Goal: Task Accomplishment & Management: Complete application form

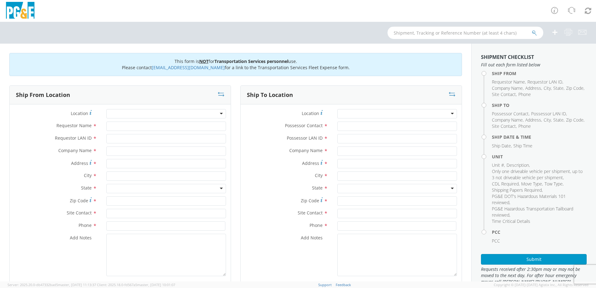
click at [493, 30] on input "text" at bounding box center [465, 32] width 156 height 12
type input "b27626"
click at [535, 32] on icon "submit" at bounding box center [534, 33] width 5 height 6
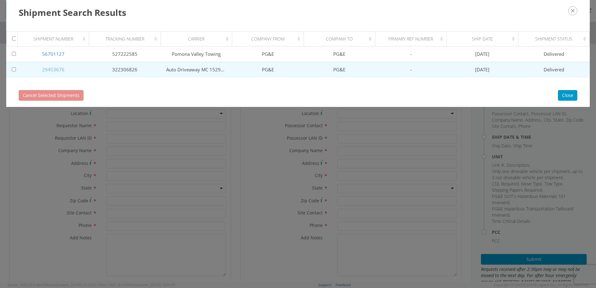
click at [60, 68] on link "29453676" at bounding box center [53, 69] width 22 height 6
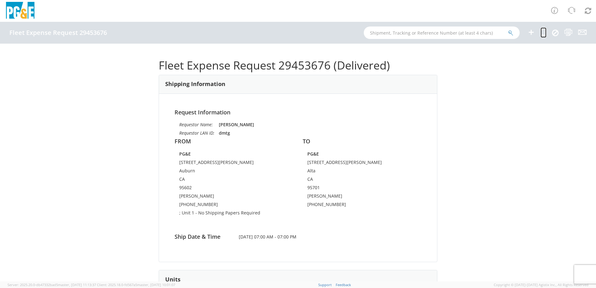
click at [546, 31] on icon at bounding box center [543, 32] width 6 height 8
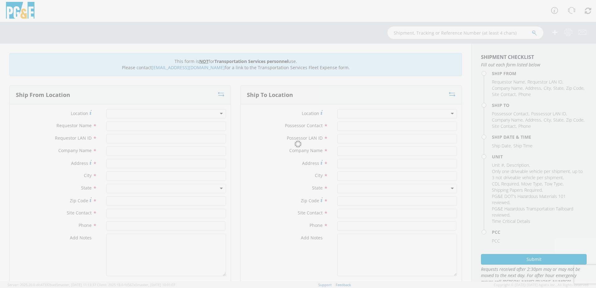
type input "[PERSON_NAME]"
type input "dmtg"
type input "PG&E"
type input "[STREET_ADDRESS][PERSON_NAME]"
type input "Auburn"
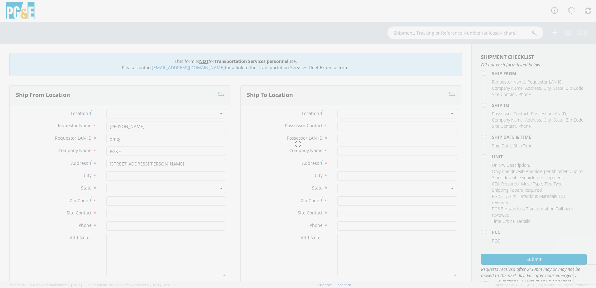
type input "[PERSON_NAME]"
type input "[PHONE_NUMBER]"
type input "[PERSON_NAME]"
type input "dmtg"
type input "PG&E"
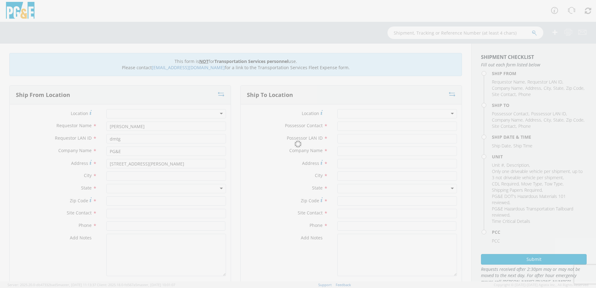
type input "[STREET_ADDRESS][PERSON_NAME]"
type input "Alta"
type input "[PERSON_NAME]"
type input "[PHONE_NUMBER]"
type input "[DATE]"
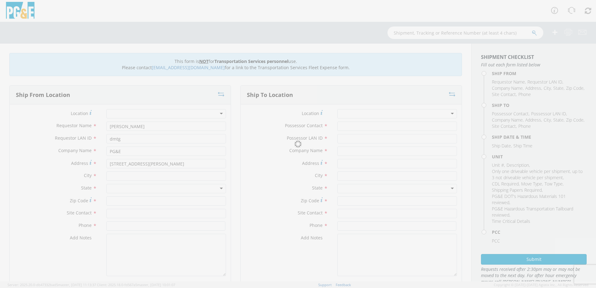
type input "PICKUP; 1/2T 4x4"
type input "7300"
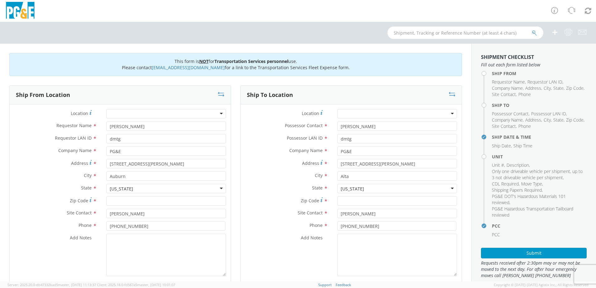
select select "11605"
select select "B27626"
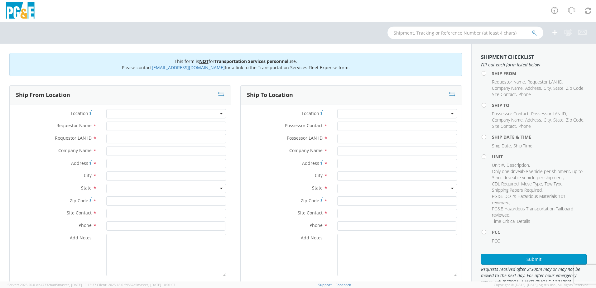
click at [410, 33] on input "text" at bounding box center [465, 32] width 156 height 12
type input "b27626"
click at [534, 32] on icon "submit" at bounding box center [534, 33] width 5 height 6
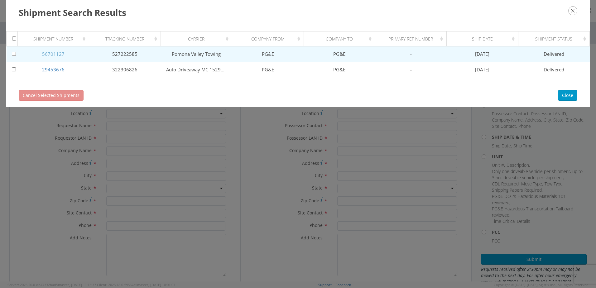
click at [60, 53] on link "56701127" at bounding box center [53, 54] width 22 height 6
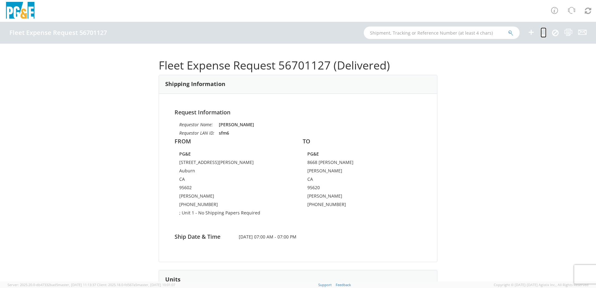
click at [545, 30] on icon at bounding box center [543, 32] width 6 height 8
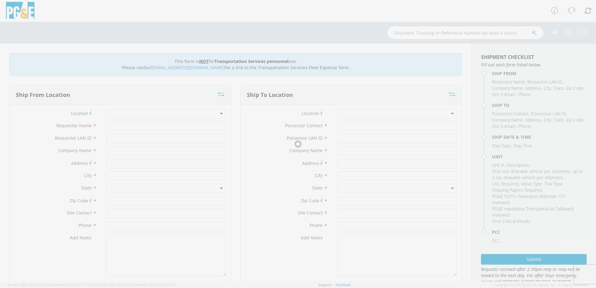
type input "Sean McClain"
type input "sfm6"
type input "PG&E"
type input "[STREET_ADDRESS][PERSON_NAME]"
type input "Auburn"
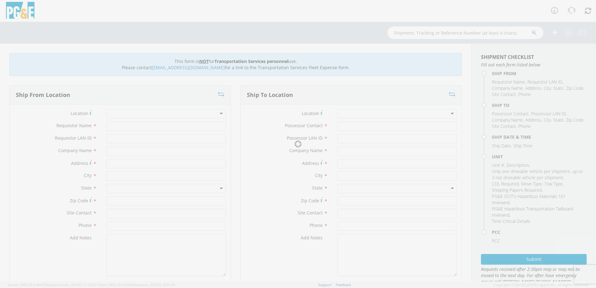
type input "95602"
type input "Sean McClain"
type input "530-718-0059"
type input "Sean McClain"
type input "sfm6"
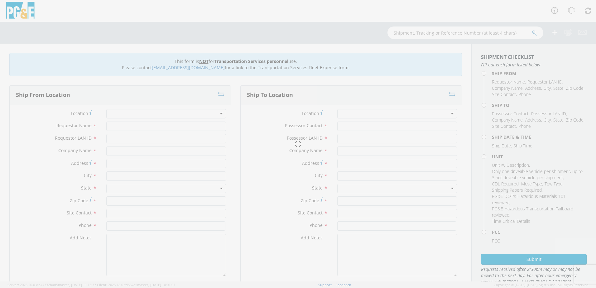
type input "PG&E"
type input "8668 Sparling Ln"
type input "DIXON"
type input "95620"
type input "cesar lua"
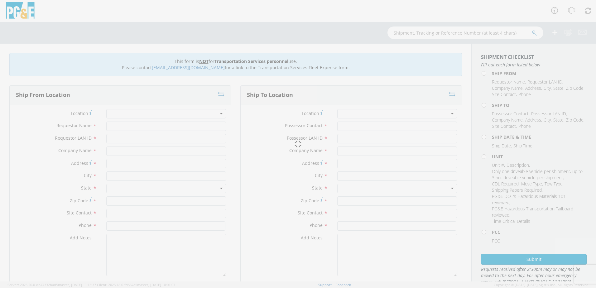
type input "707-678-8060"
type input "[DATE]"
type input "PICKUP; 1/2T 4x4"
type input "7300"
select select "B27626"
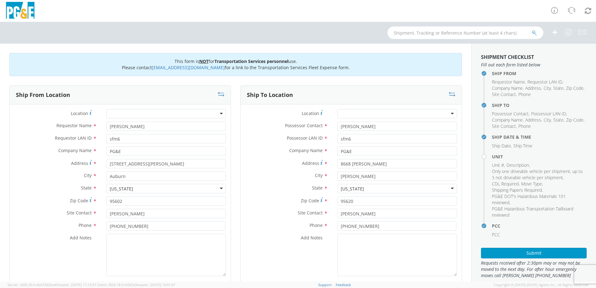
select select "11307"
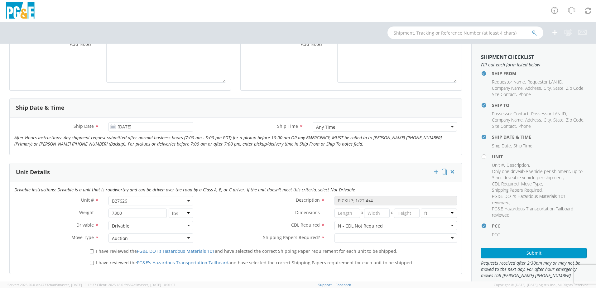
scroll to position [218, 0]
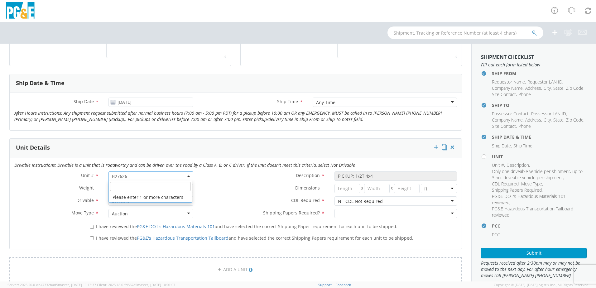
click at [169, 175] on span "B27626" at bounding box center [151, 176] width 78 height 6
click at [150, 184] on input "search" at bounding box center [150, 186] width 81 height 9
click at [154, 187] on input "b28456" at bounding box center [150, 186] width 81 height 9
type input "b28456"
type input "TRUCK; TROUBLE W/AERIAL 4X4"
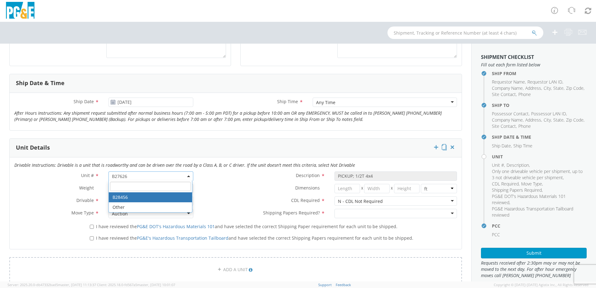
type input "19500"
select select "B28456"
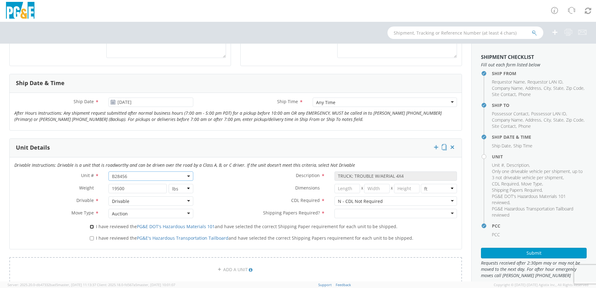
click at [91, 227] on input "I have reviewed the PG&E DOT's Hazardous Materials 101 and have selected the co…" at bounding box center [92, 227] width 4 height 4
checkbox input "true"
click at [91, 237] on input "I have reviewed the PG&E's Hazardous Transportation Tailboard and have selected…" at bounding box center [92, 238] width 4 height 4
checkbox input "true"
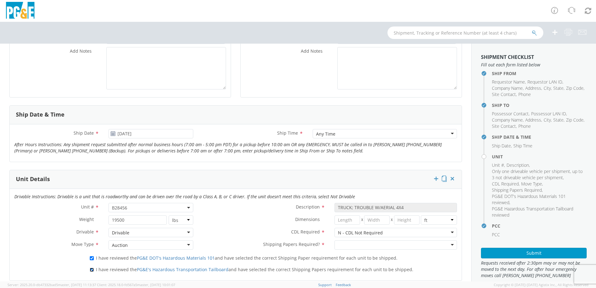
scroll to position [187, 0]
click at [111, 135] on use at bounding box center [113, 133] width 4 height 4
click at [112, 132] on use at bounding box center [113, 133] width 4 height 4
click at [112, 134] on icon at bounding box center [112, 133] width 5 height 5
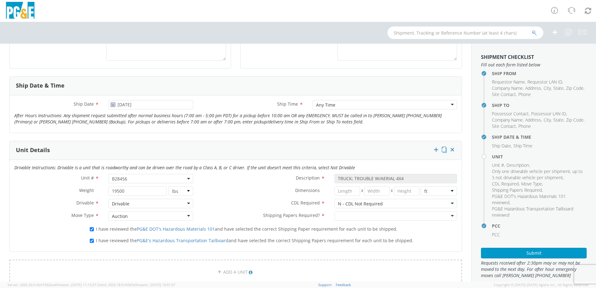
scroll to position [218, 0]
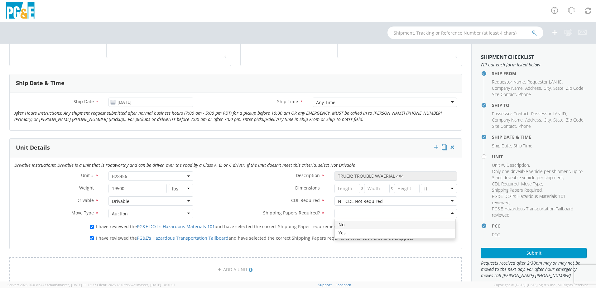
click at [446, 213] on div at bounding box center [395, 213] width 122 height 9
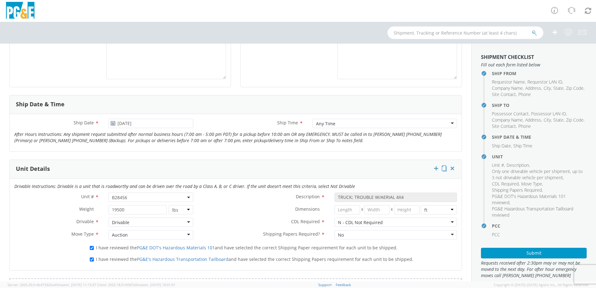
scroll to position [187, 0]
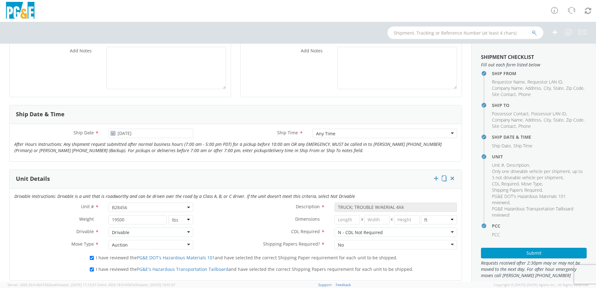
click at [113, 134] on icon at bounding box center [112, 133] width 5 height 5
click at [113, 133] on icon at bounding box center [112, 133] width 5 height 5
click at [133, 134] on input "[DATE]" at bounding box center [150, 133] width 85 height 9
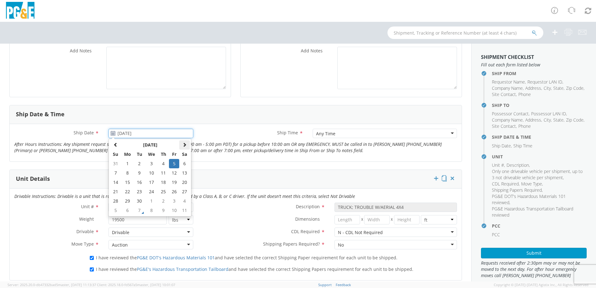
click at [185, 145] on span at bounding box center [184, 144] width 4 height 4
click at [162, 173] on td "9" at bounding box center [163, 172] width 11 height 9
type input "10/09/2025"
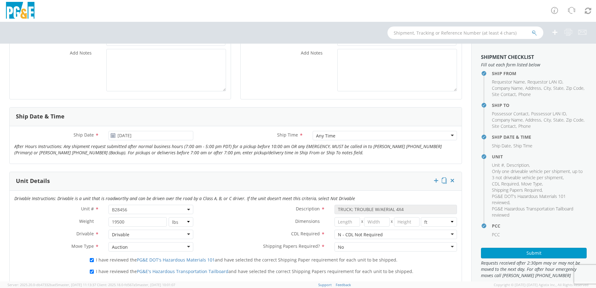
scroll to position [249, 0]
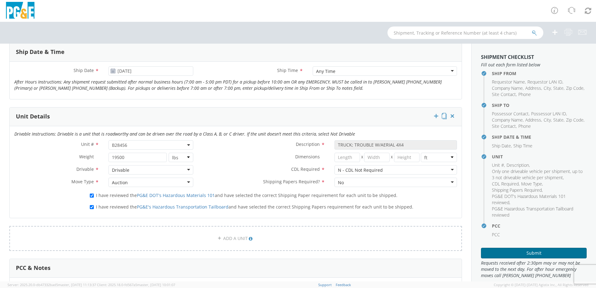
click at [551, 253] on button "Submit" at bounding box center [534, 253] width 106 height 11
